Goal: Transaction & Acquisition: Subscribe to service/newsletter

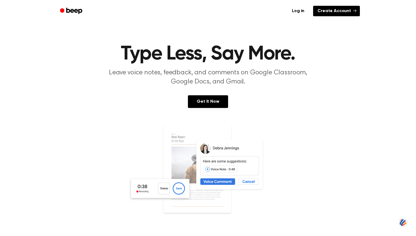
click at [339, 11] on link "Create Account" at bounding box center [336, 11] width 47 height 10
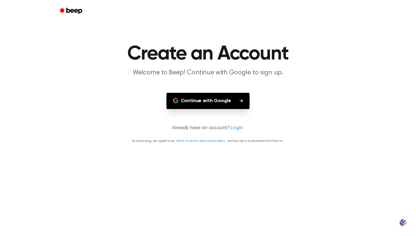
click at [228, 100] on button "Continue with Google" at bounding box center [208, 101] width 83 height 16
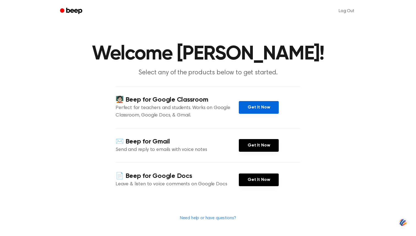
click at [262, 106] on link "Get It Now" at bounding box center [259, 107] width 40 height 13
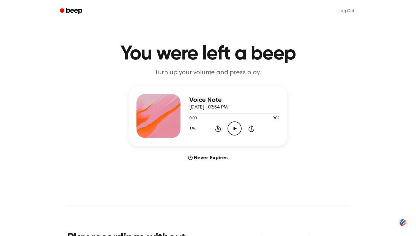
click at [230, 129] on icon "Play Audio" at bounding box center [235, 128] width 14 height 14
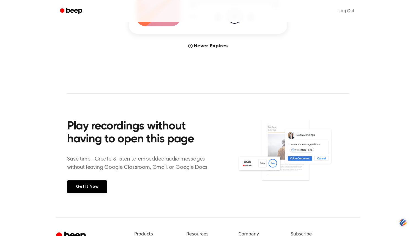
scroll to position [198, 0]
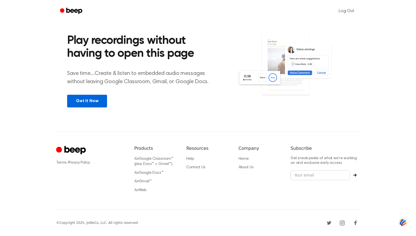
click at [89, 104] on link "Get It Now" at bounding box center [87, 101] width 40 height 13
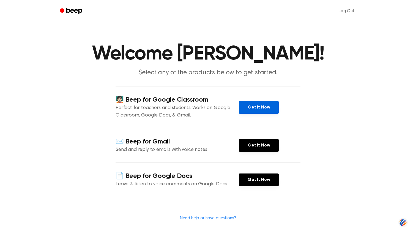
click at [259, 106] on link "Get It Now" at bounding box center [259, 107] width 40 height 13
